Goal: Book appointment/travel/reservation

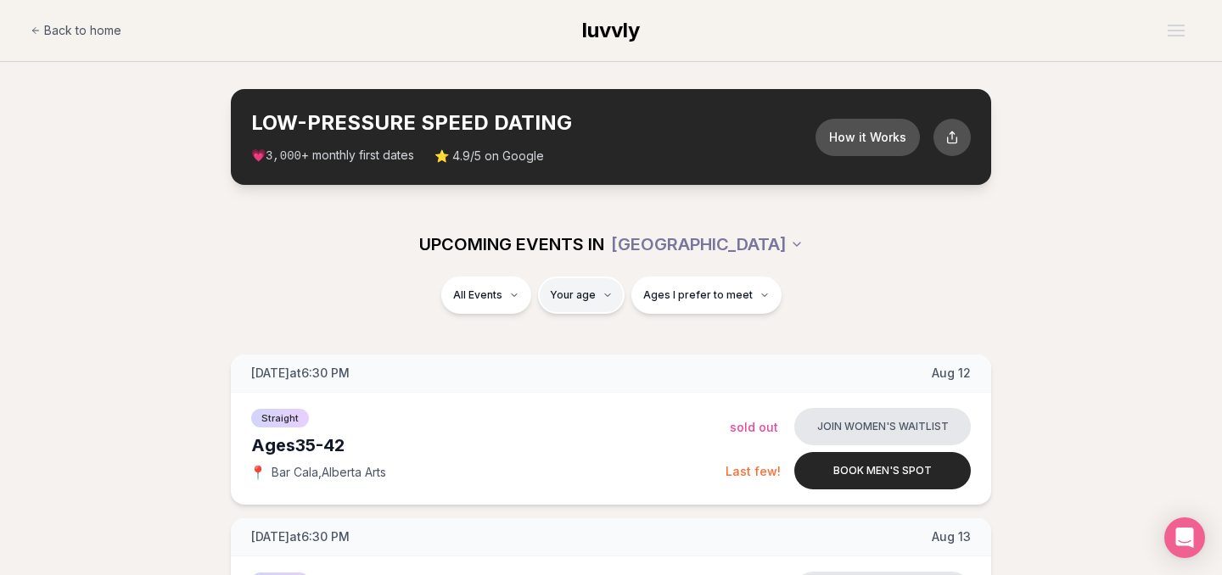
type input "**"
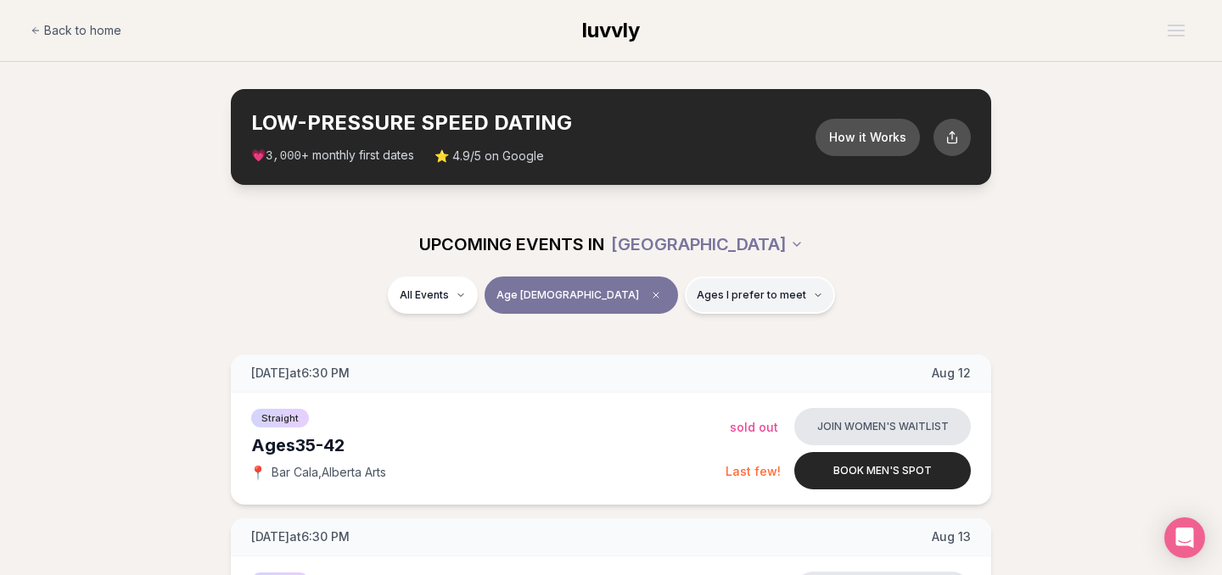
click at [816, 294] on icon "button" at bounding box center [818, 295] width 5 height 3
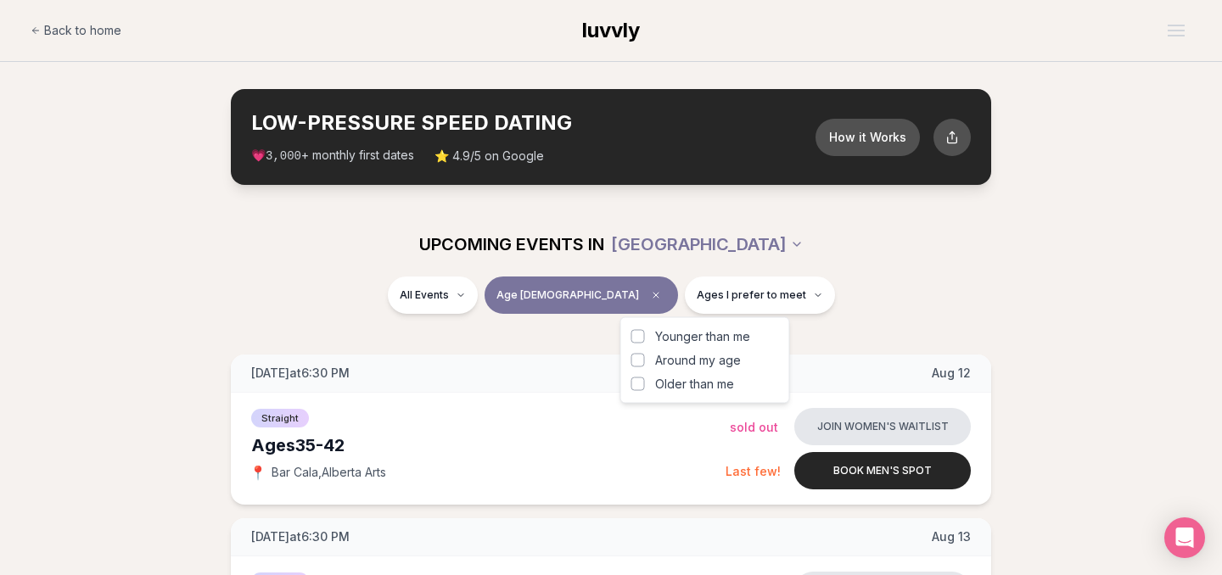
click at [631, 334] on button "Younger than me" at bounding box center [638, 337] width 14 height 14
click at [637, 354] on button "Around my age" at bounding box center [638, 361] width 14 height 14
click at [896, 305] on div "All Events Age [DEMOGRAPHIC_DATA] Younger + Same age" at bounding box center [611, 299] width 950 height 44
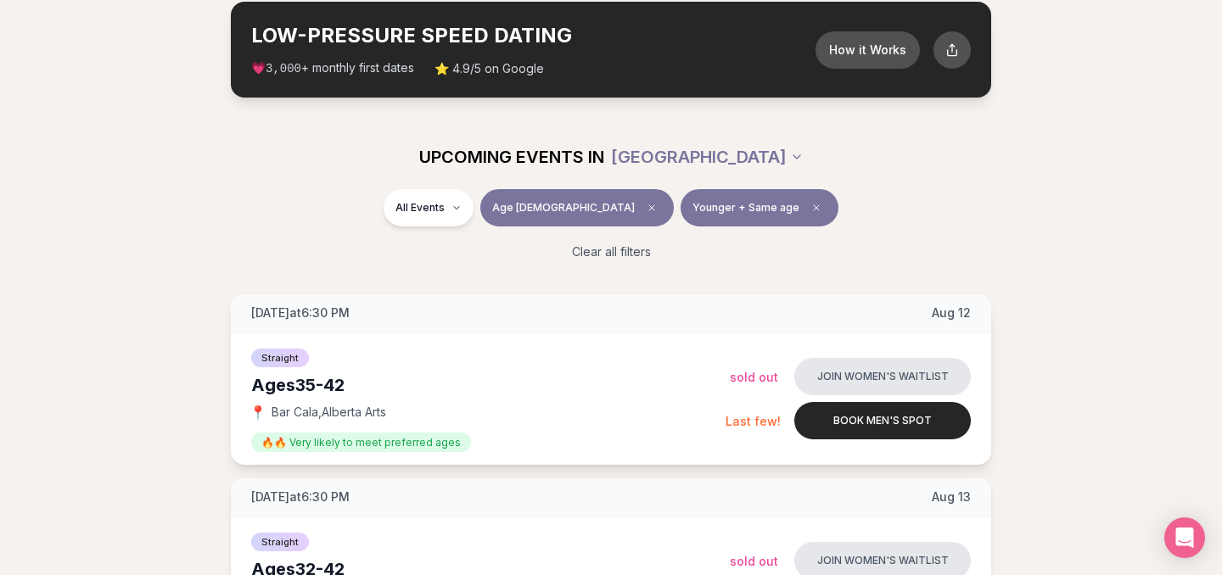
scroll to position [79, 0]
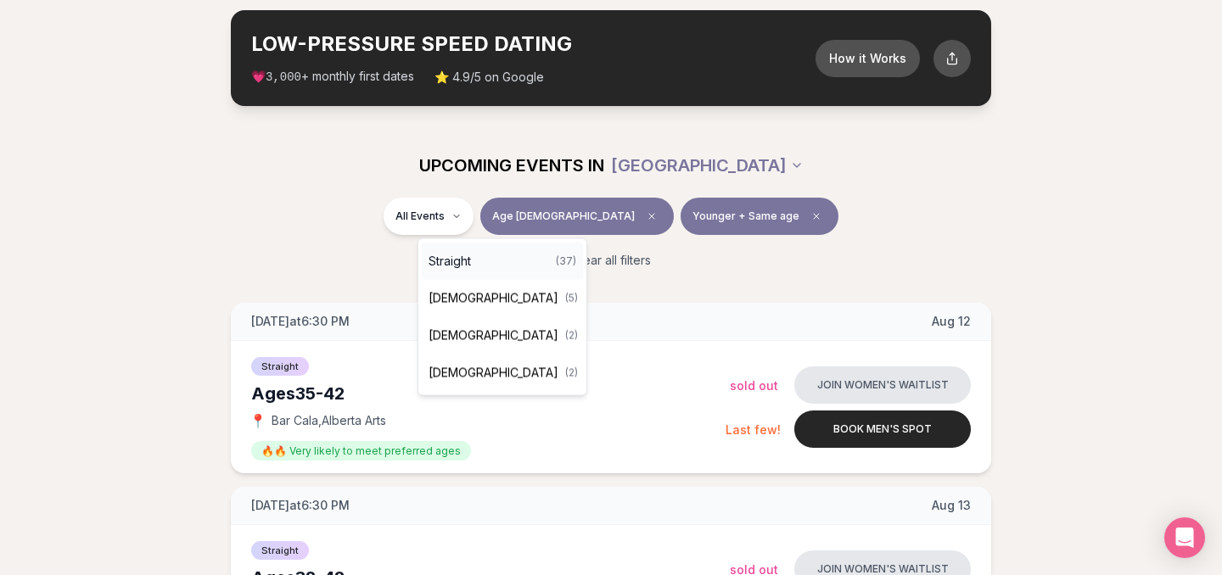
click at [500, 255] on div "Straight ( 37 )" at bounding box center [502, 261] width 161 height 37
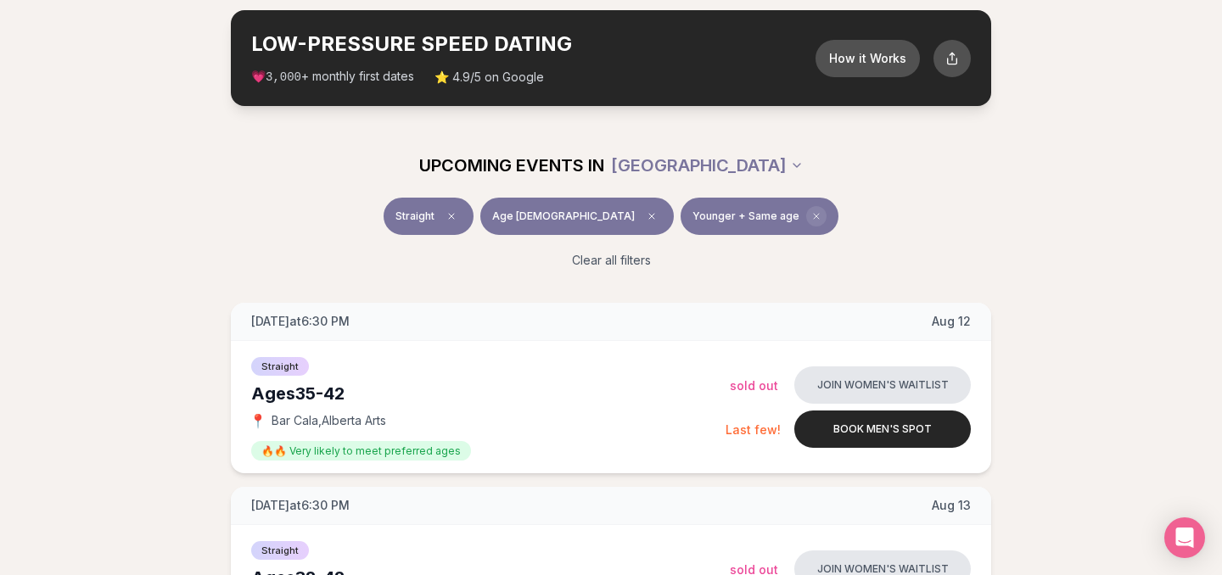
click at [811, 211] on icon "Clear preference" at bounding box center [816, 216] width 10 height 10
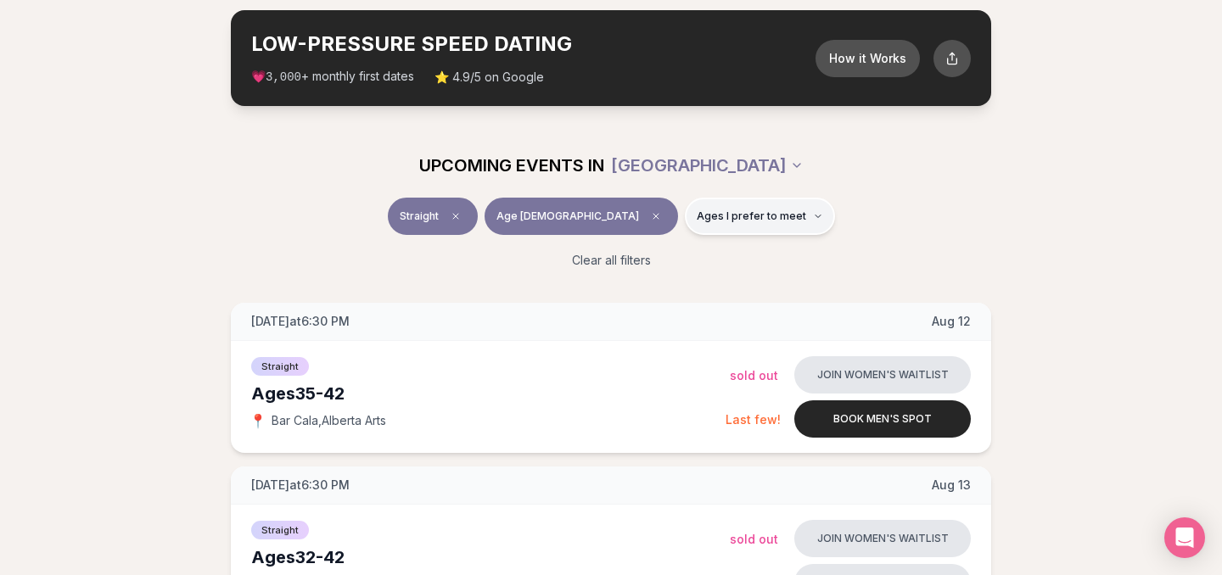
click at [711, 216] on span "Ages I prefer to meet" at bounding box center [751, 217] width 109 height 14
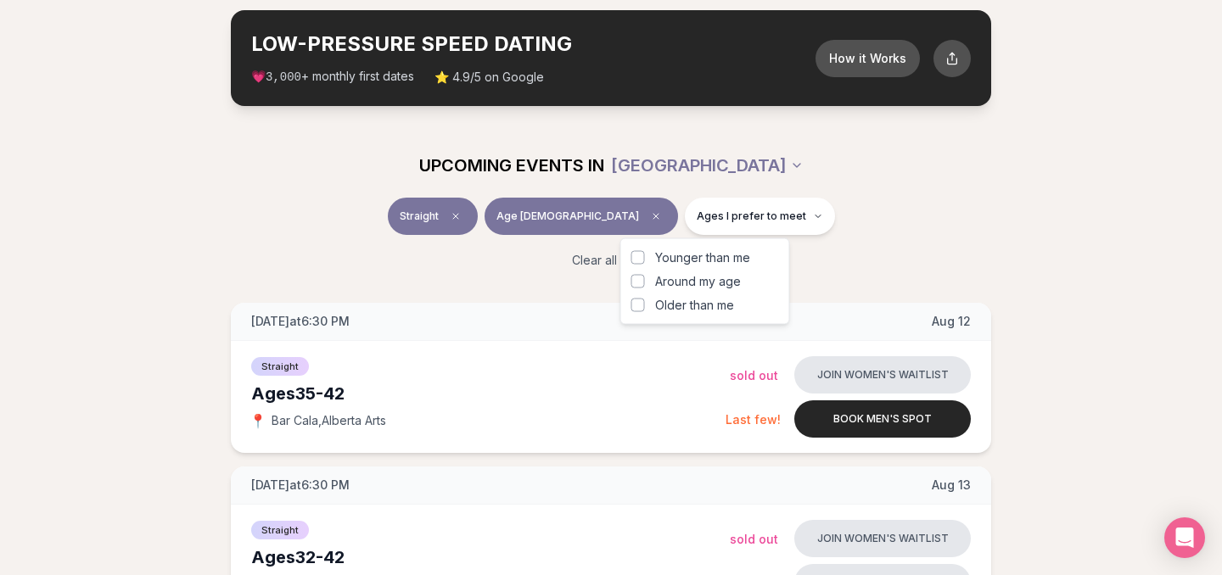
click at [636, 257] on button "Younger than me" at bounding box center [638, 258] width 14 height 14
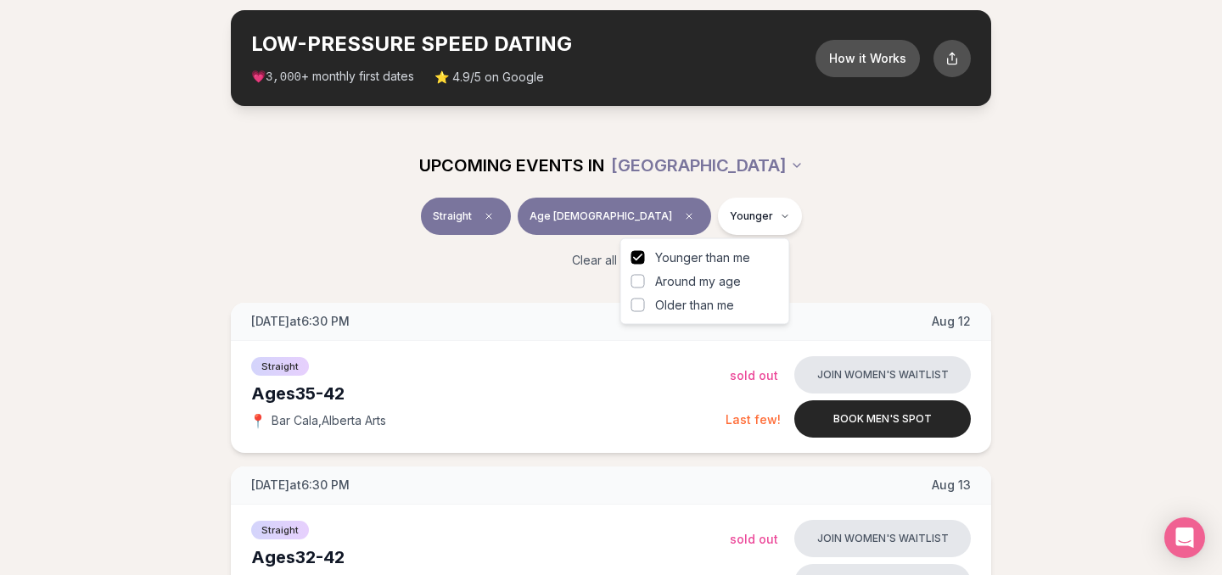
click at [948, 195] on div "UPCOMING EVENTS IN [GEOGRAPHIC_DATA]" at bounding box center [611, 165] width 978 height 64
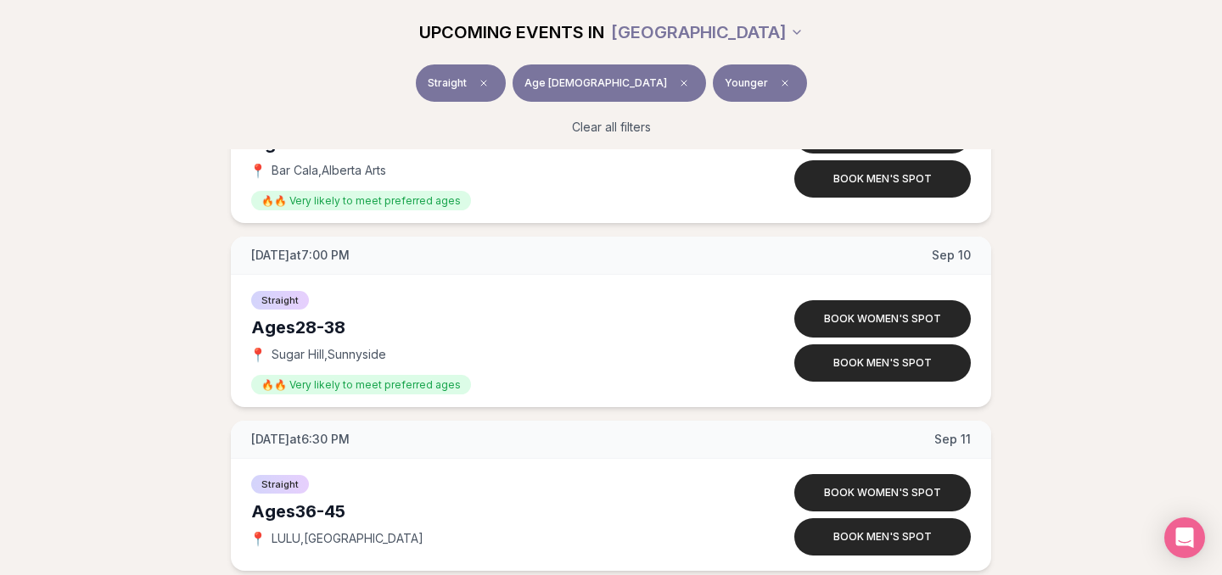
scroll to position [4076, 0]
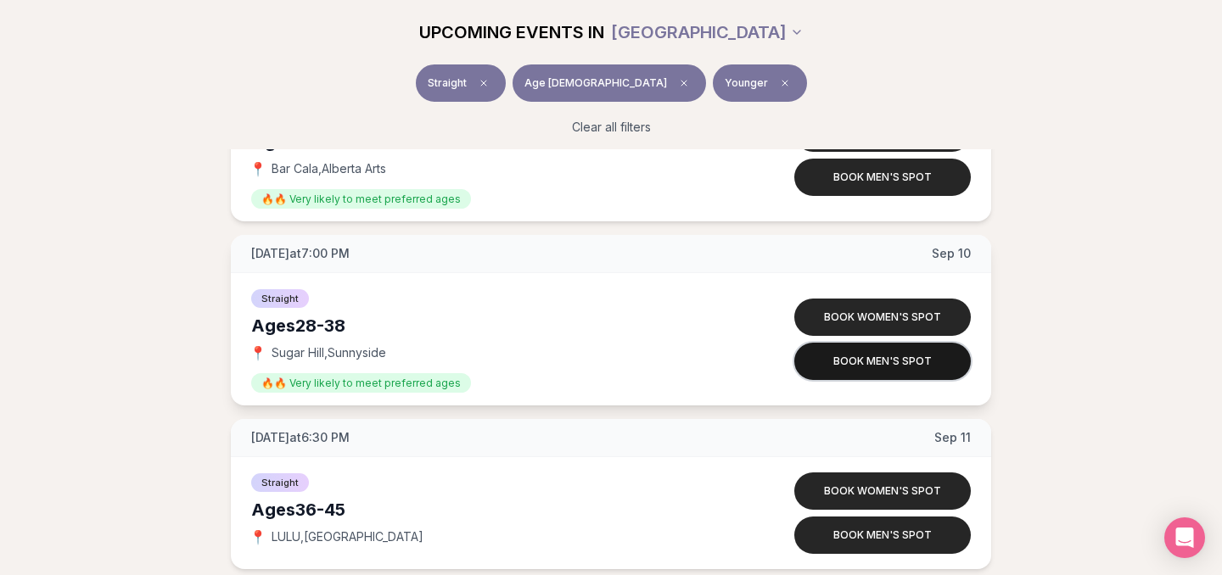
click at [935, 371] on button "Book men's spot" at bounding box center [882, 361] width 177 height 37
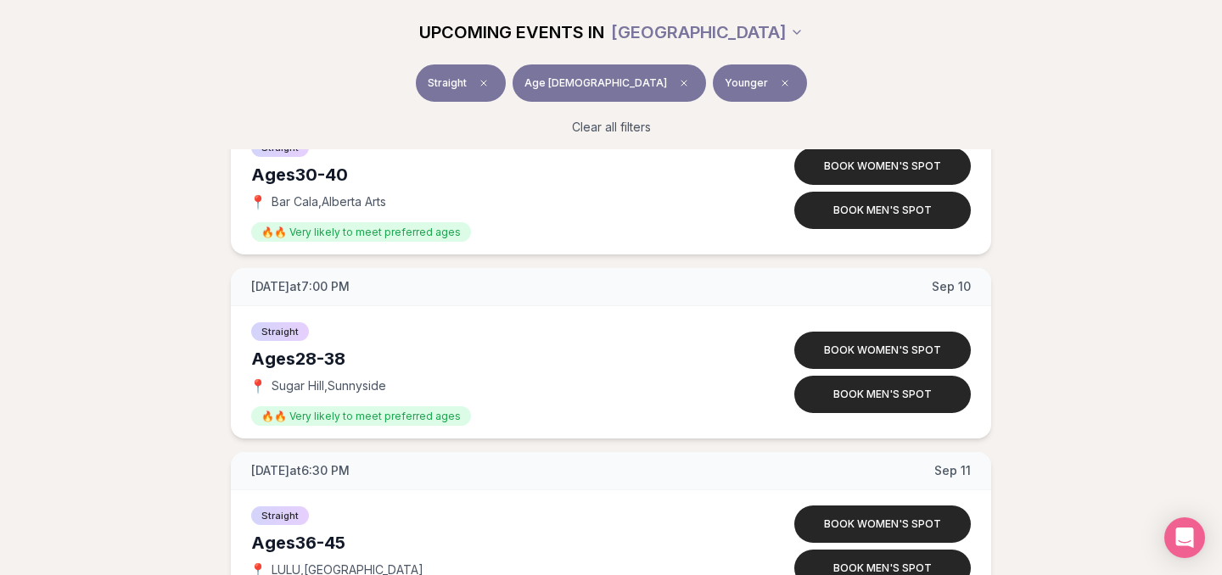
scroll to position [4044, 0]
